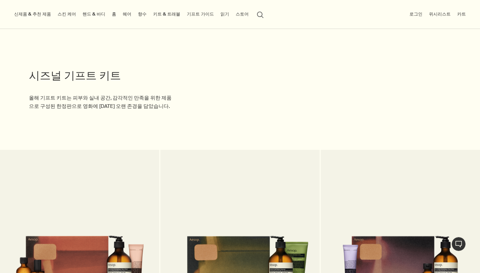
scroll to position [33, 0]
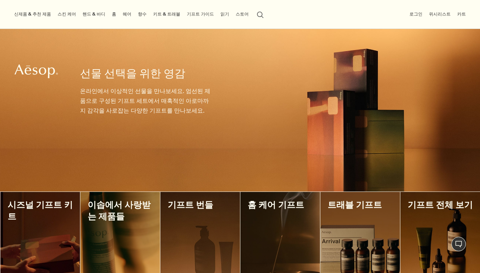
click at [84, 13] on link "핸드 & 바디" at bounding box center [94, 14] width 26 height 9
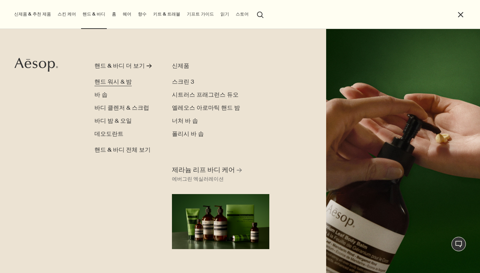
click at [111, 84] on span "핸드 워시 & 밤" at bounding box center [112, 82] width 37 height 8
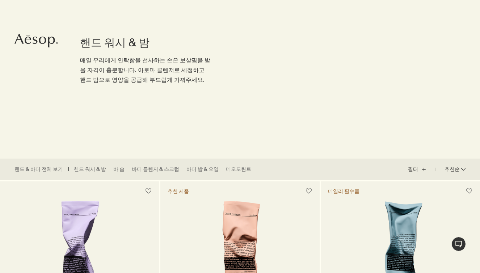
scroll to position [80, 0]
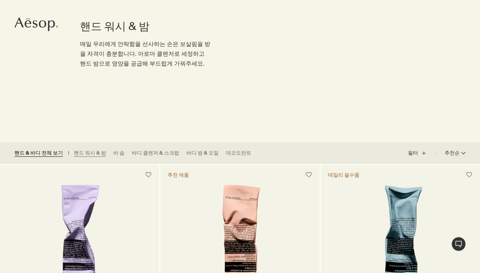
click at [28, 154] on link "핸드 & 바디 전체 보기" at bounding box center [38, 152] width 48 height 7
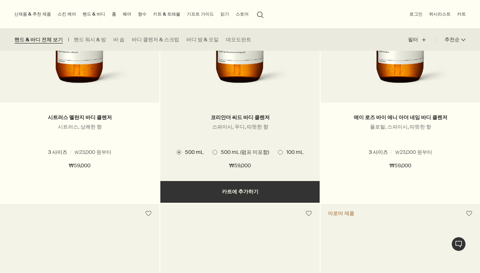
scroll to position [555, 0]
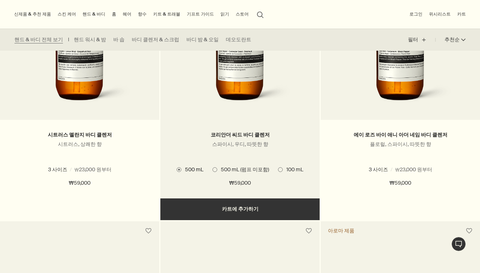
click at [283, 170] on span "100 mL" at bounding box center [293, 169] width 21 height 7
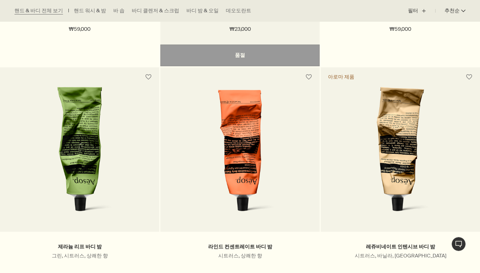
scroll to position [725, 0]
